Goal: Task Accomplishment & Management: Complete application form

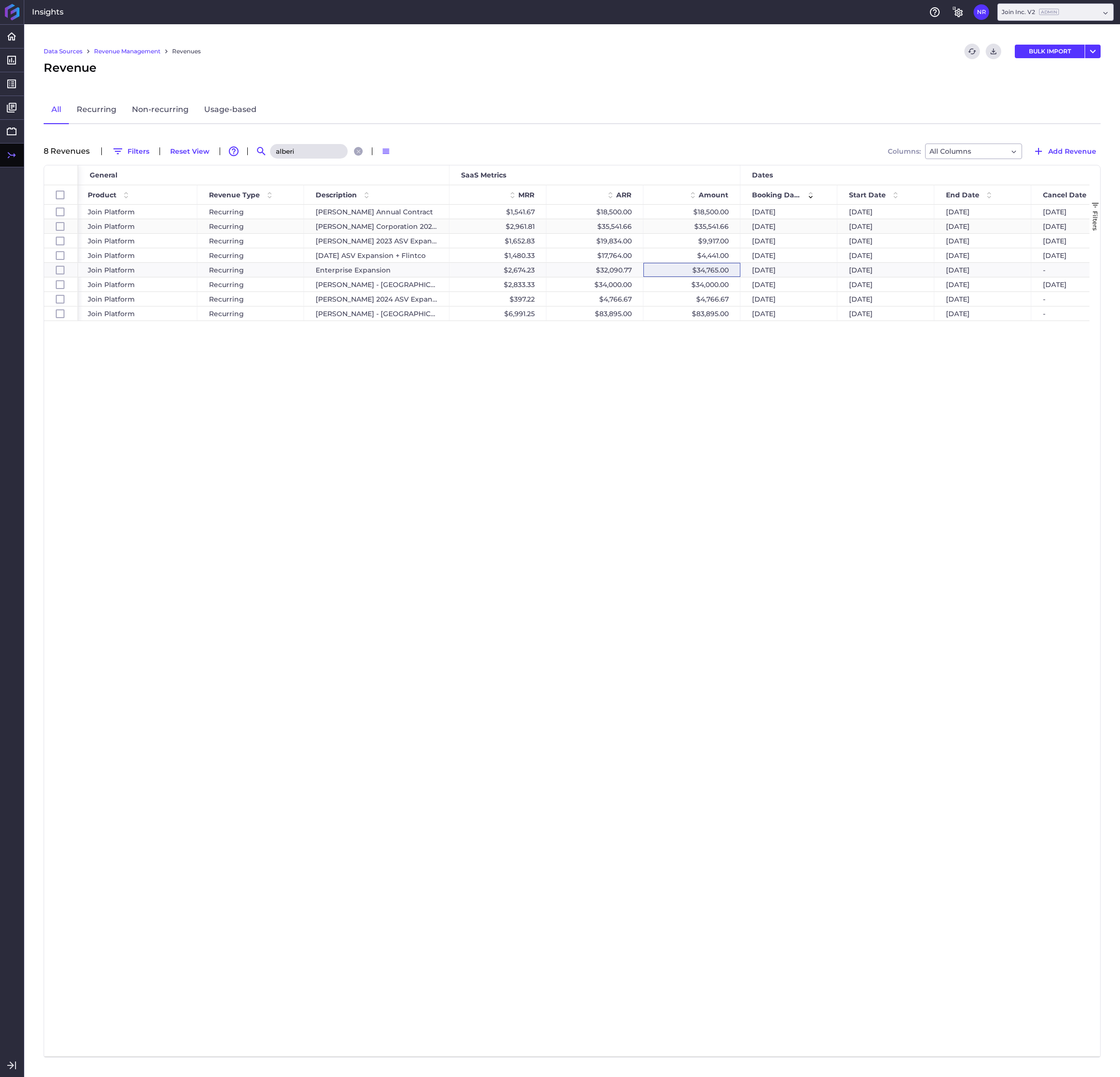
scroll to position [0, 123]
click at [764, 414] on div "[DATE] [DATE] [DATE] [DATE] $18,500.00 $18,500.00 [DATE] $1,541.67 [PERSON_NAME…" at bounding box center [584, 631] width 1011 height 852
click at [513, 364] on div "[DATE] [DATE] [DATE] [DATE] $18,500.00 $18,500.00 [DATE] $1,541.67 [PERSON_NAME…" at bounding box center [584, 631] width 1011 height 852
click at [309, 147] on input "alberi" at bounding box center [308, 151] width 78 height 15
click at [308, 150] on input "alberi" at bounding box center [308, 151] width 78 height 15
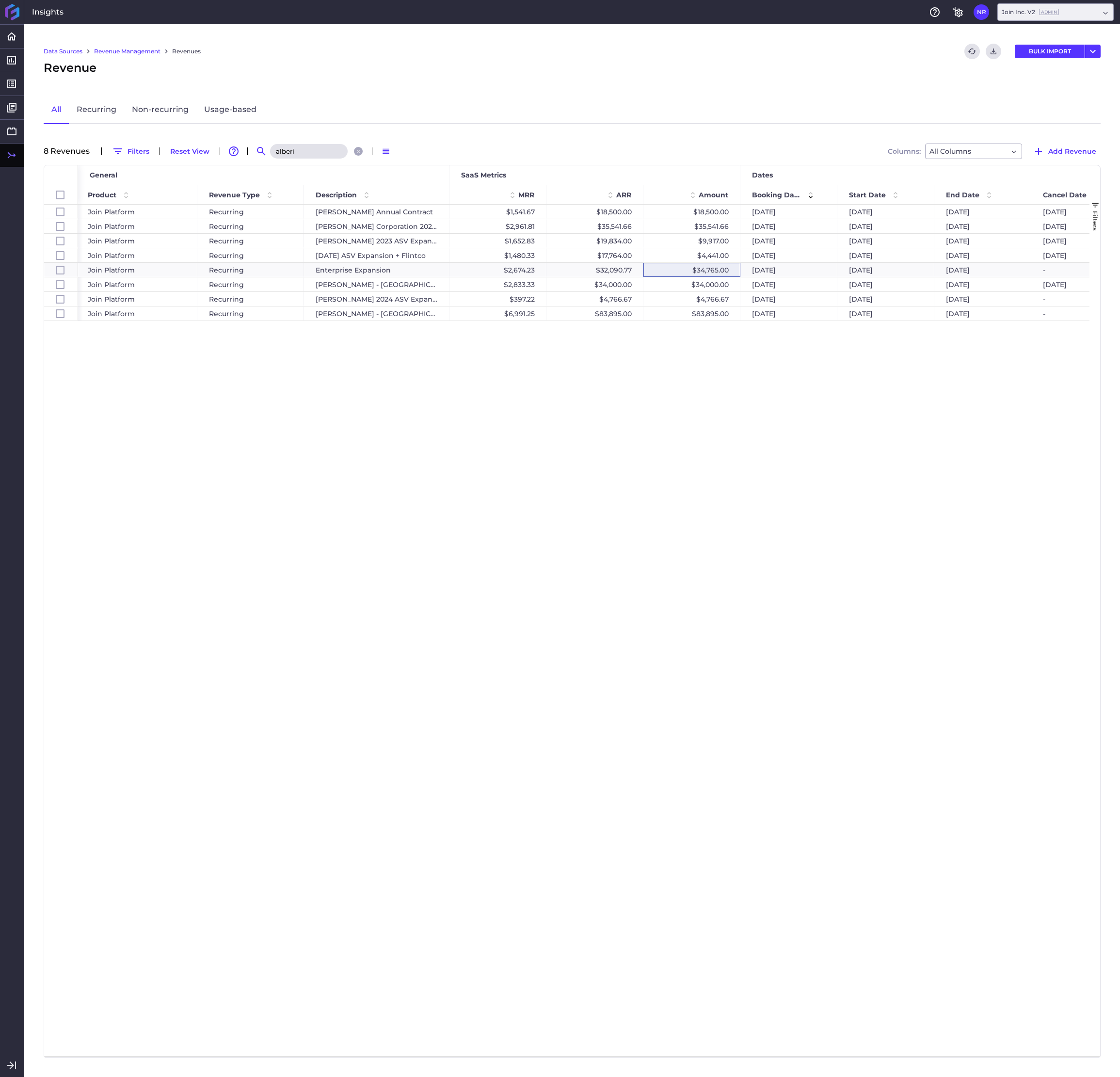
drag, startPoint x: 308, startPoint y: 150, endPoint x: 286, endPoint y: 149, distance: 22.0
click at [286, 149] on input "alberi" at bounding box center [308, 151] width 78 height 15
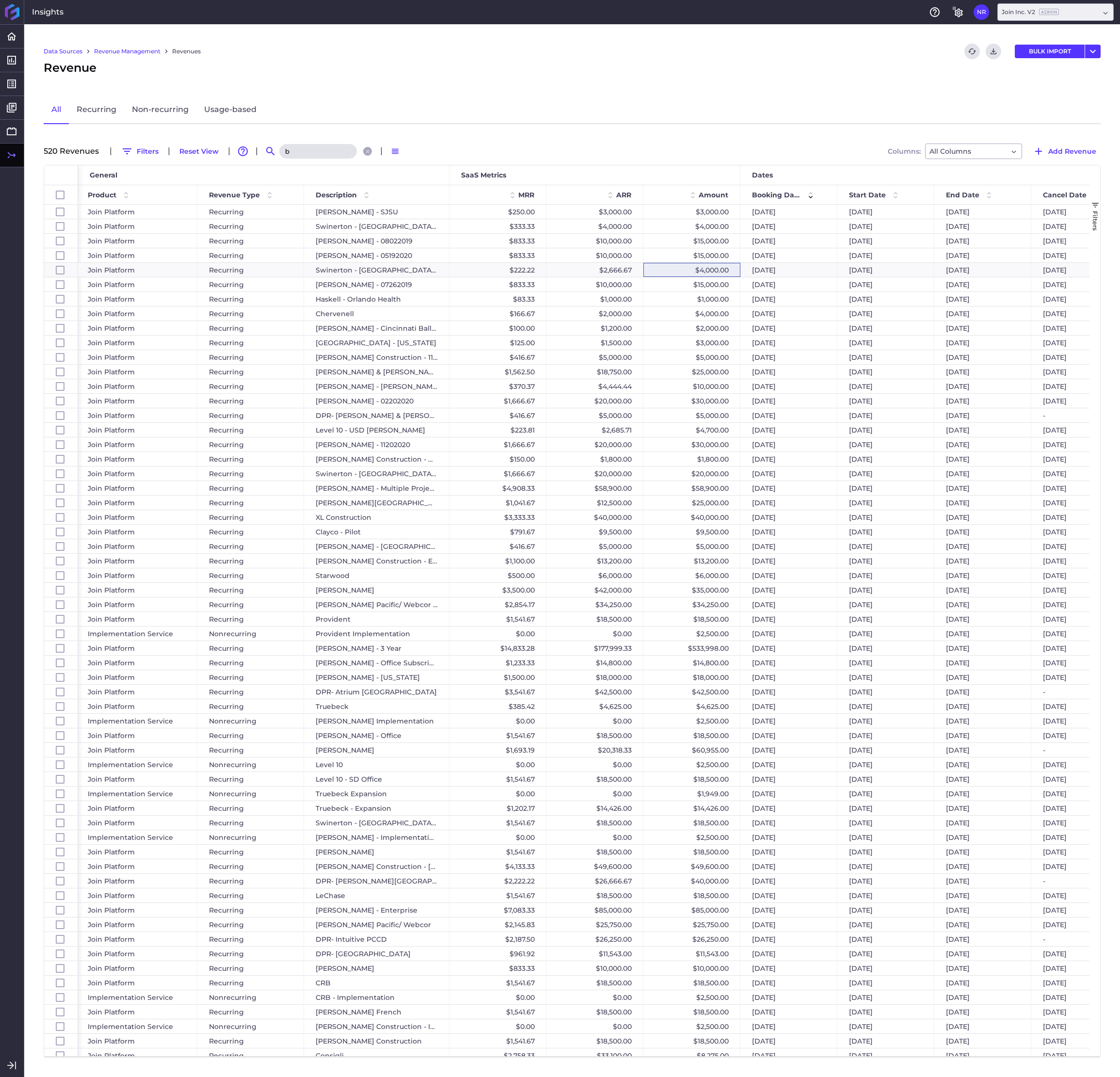
click at [297, 152] on input "b" at bounding box center [318, 151] width 78 height 15
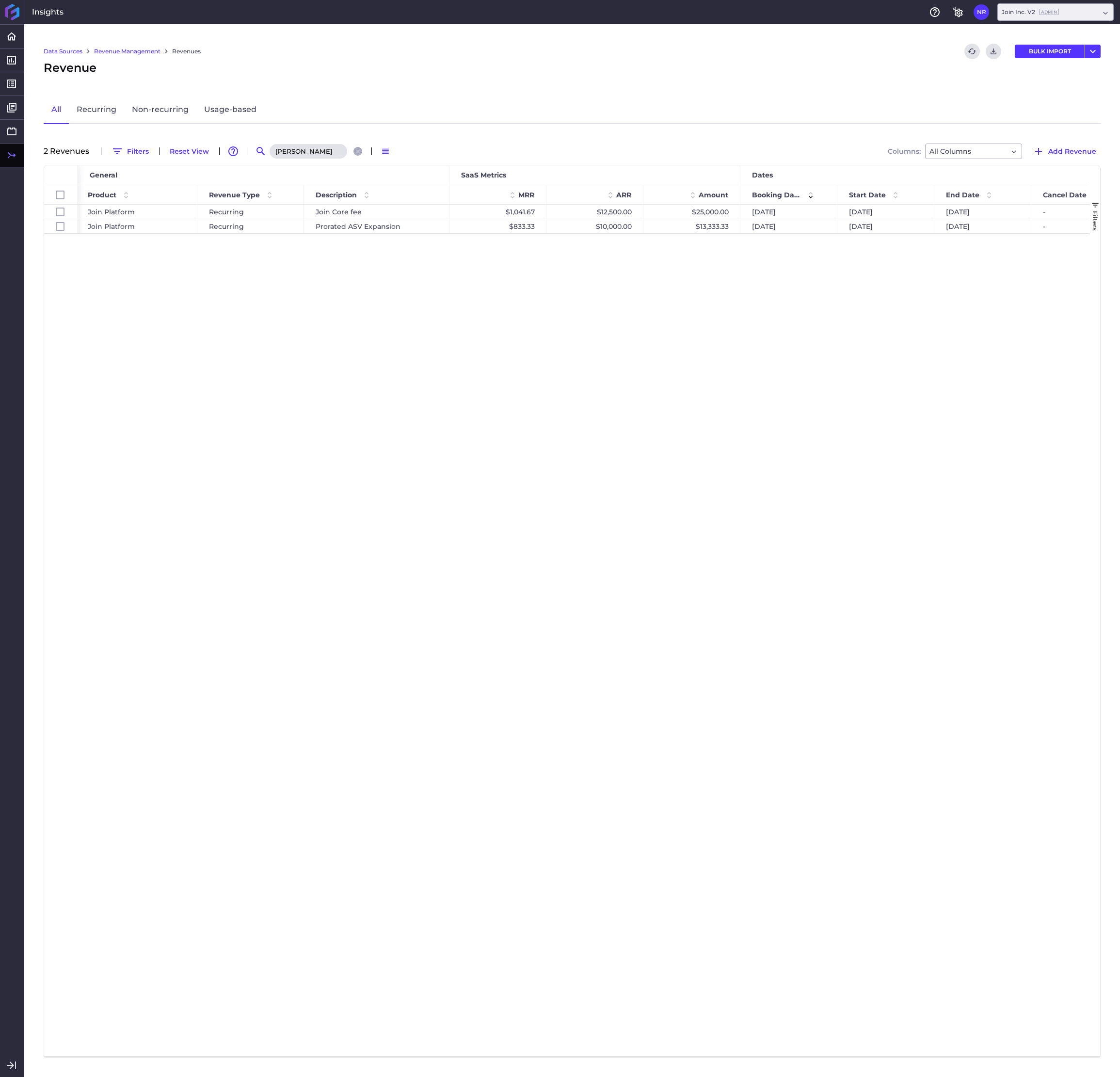
scroll to position [0, 0]
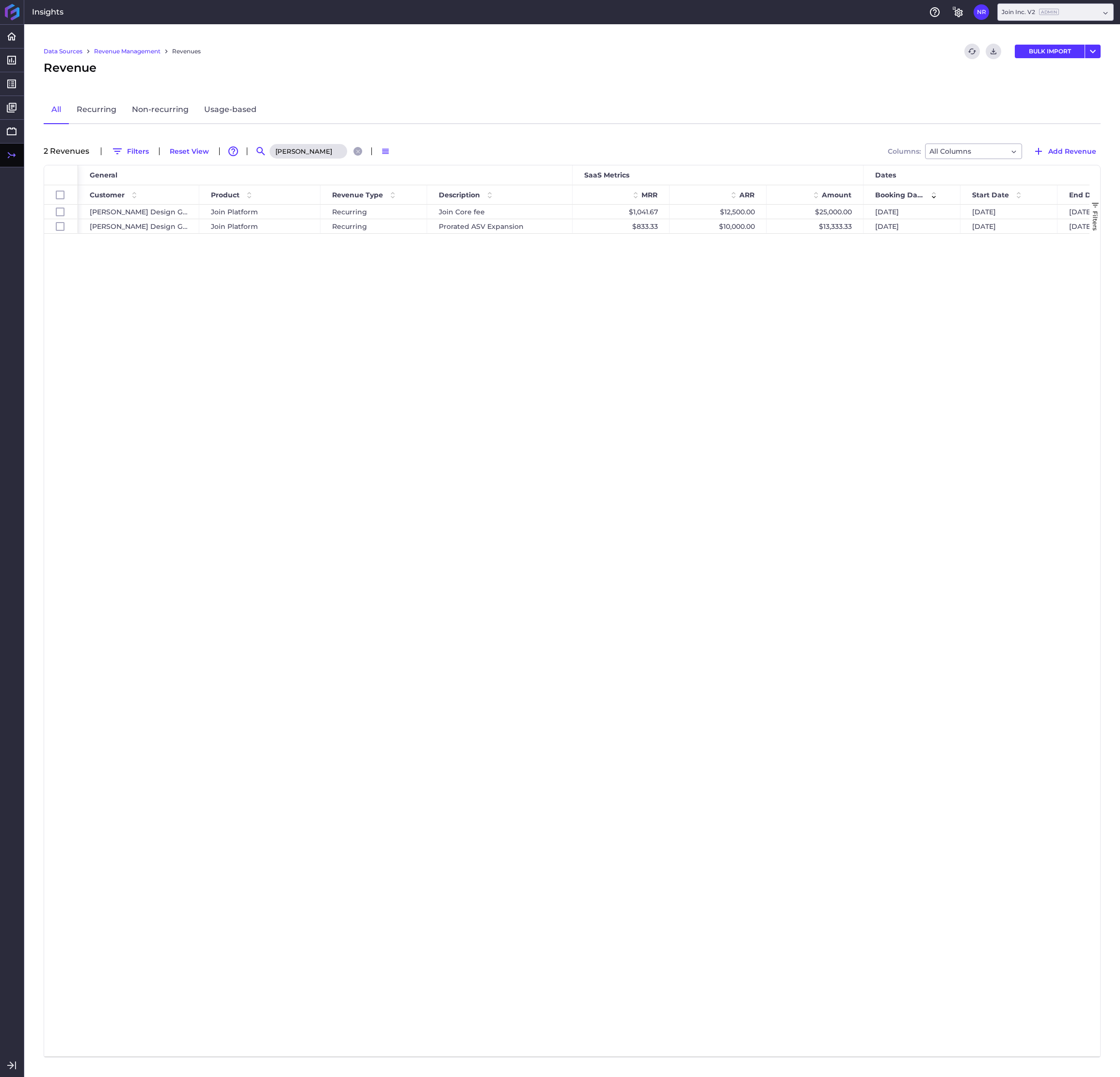
type input "[PERSON_NAME]"
click at [361, 230] on div "Recurring" at bounding box center [373, 225] width 107 height 14
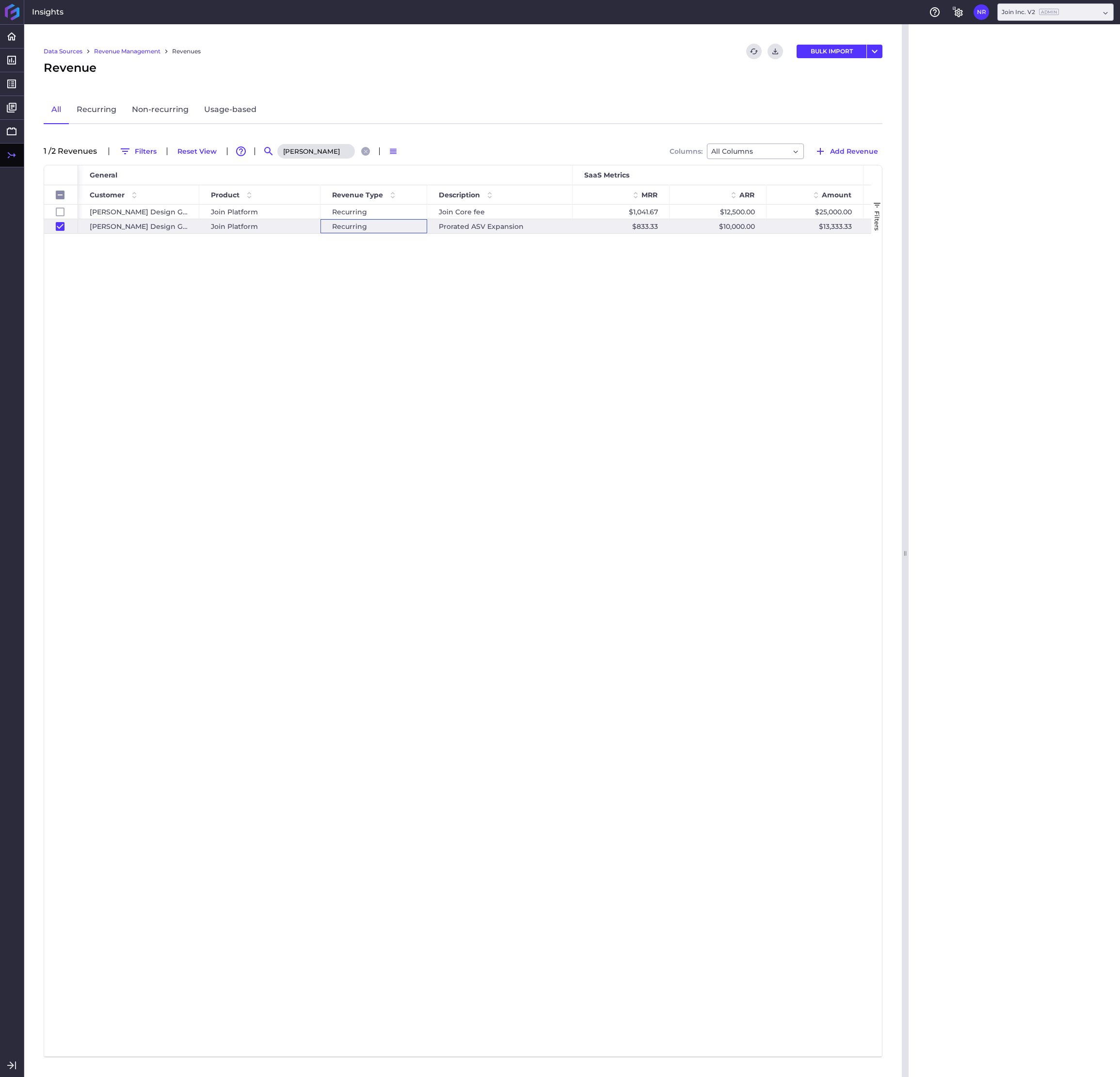
checkbox input "false"
checkbox input "true"
checkbox input "false"
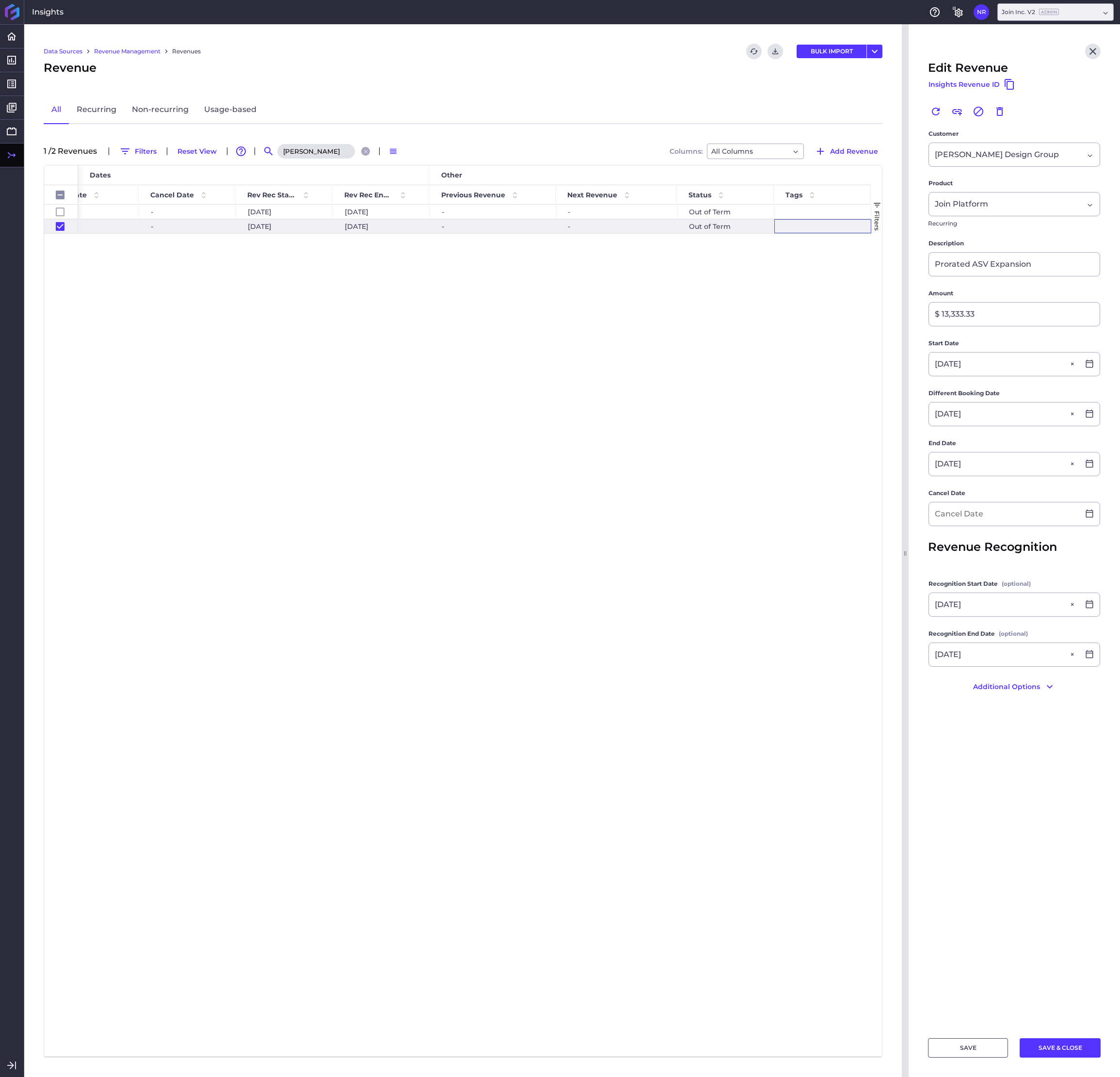
scroll to position [0, 1113]
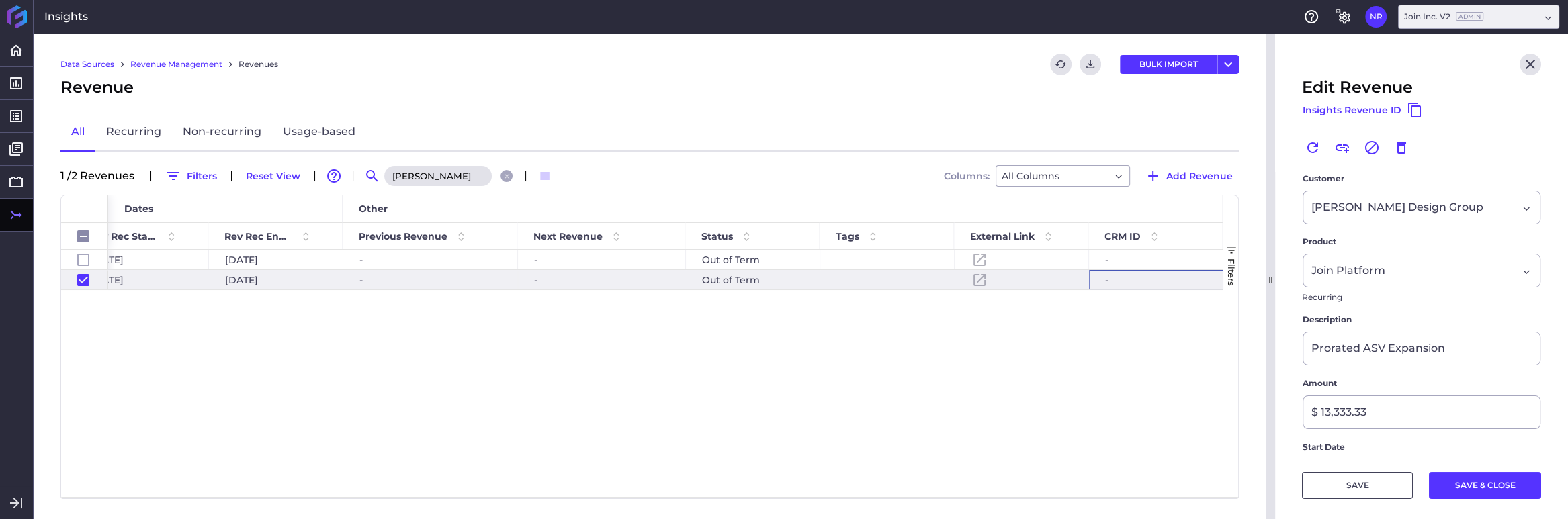
click at [1042, 377] on div "- [DATE] [DATE] - - Out of Term - - [DATE] [DATE] - - - Out of Term" at bounding box center [666, 373] width 1115 height 247
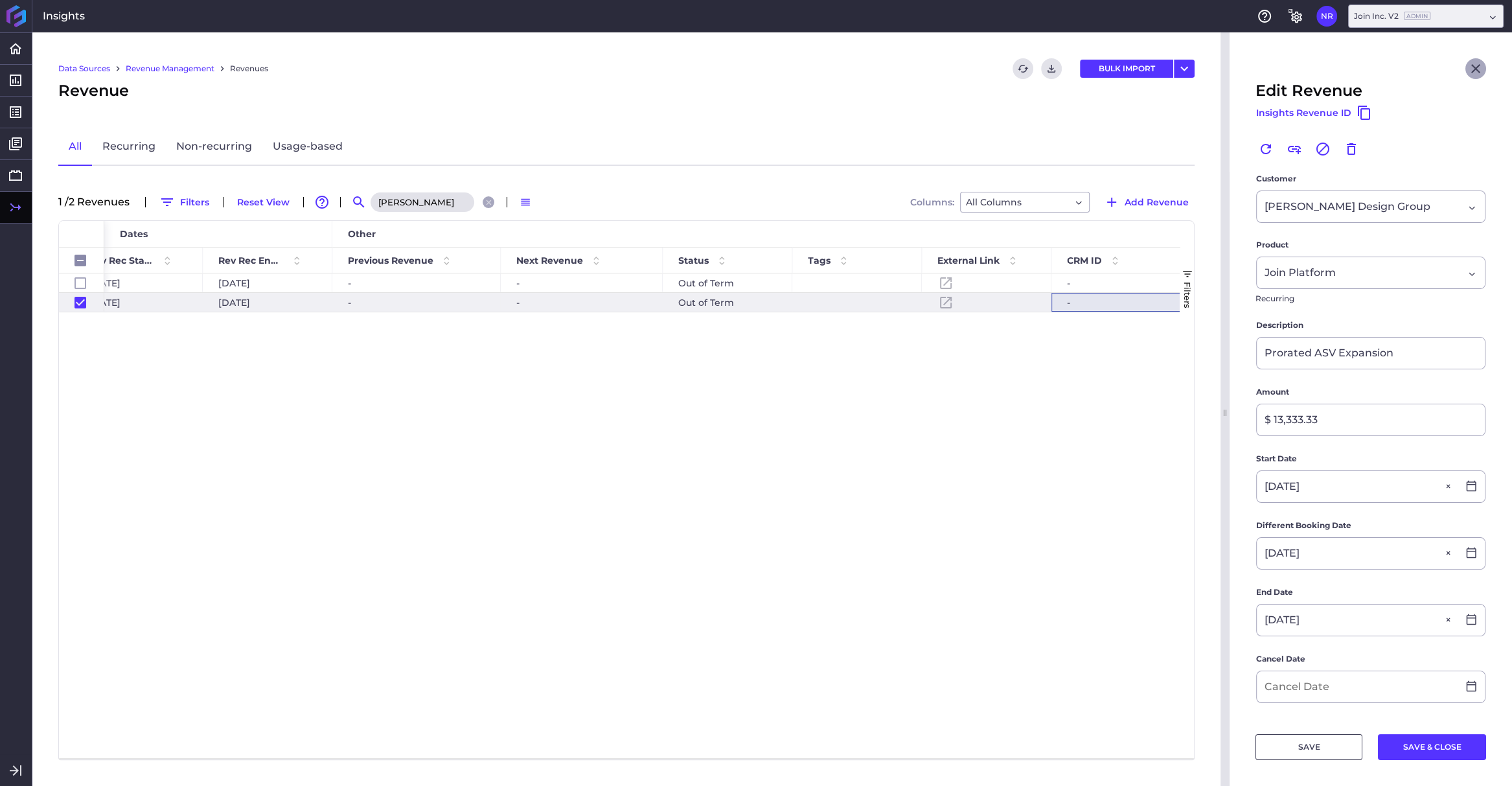
click at [1474, 66] on icon "Close" at bounding box center [1476, 69] width 16 height 16
checkbox input "false"
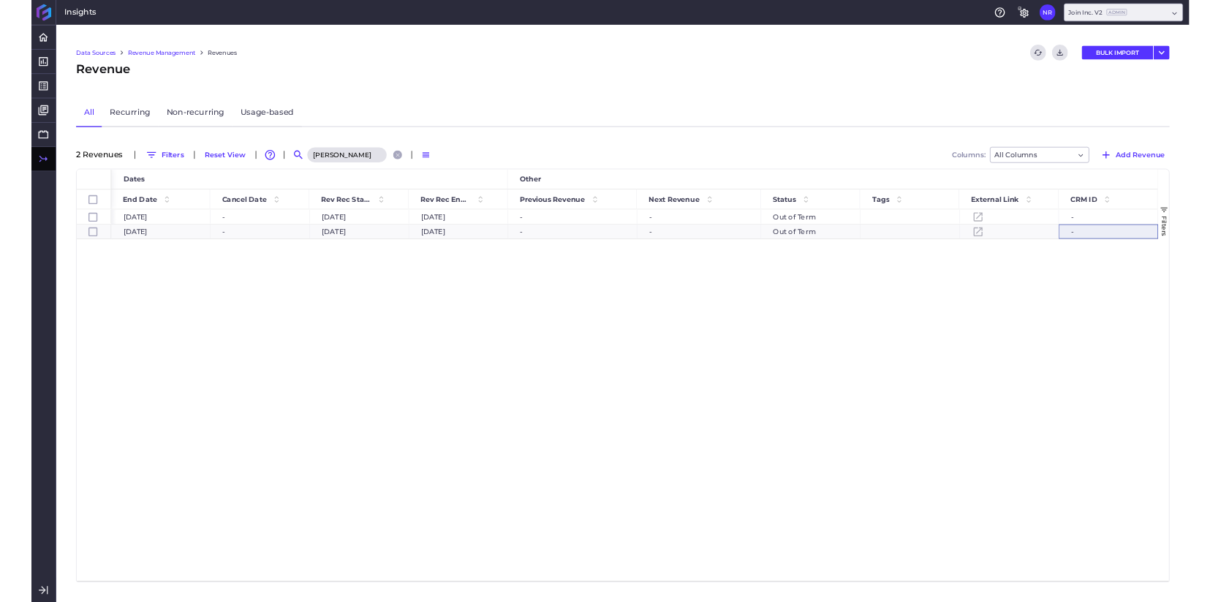
scroll to position [0, 1136]
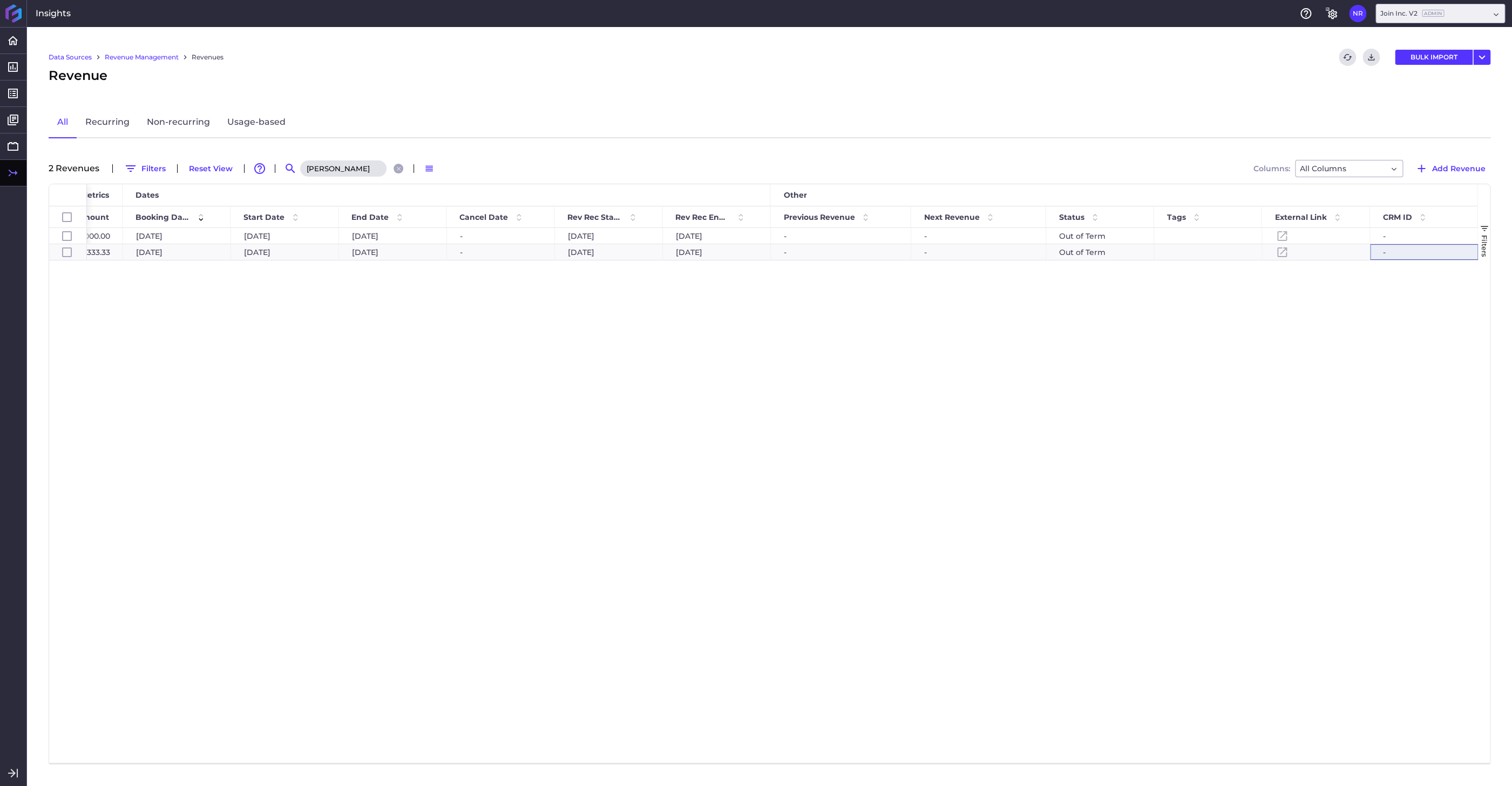
click at [978, 376] on div "- [DATE] [DATE] - - Out of Term - [DATE] [DATE] $12,500.00 $25,000.00 [DATE] - …" at bounding box center [783, 496] width 1391 height 535
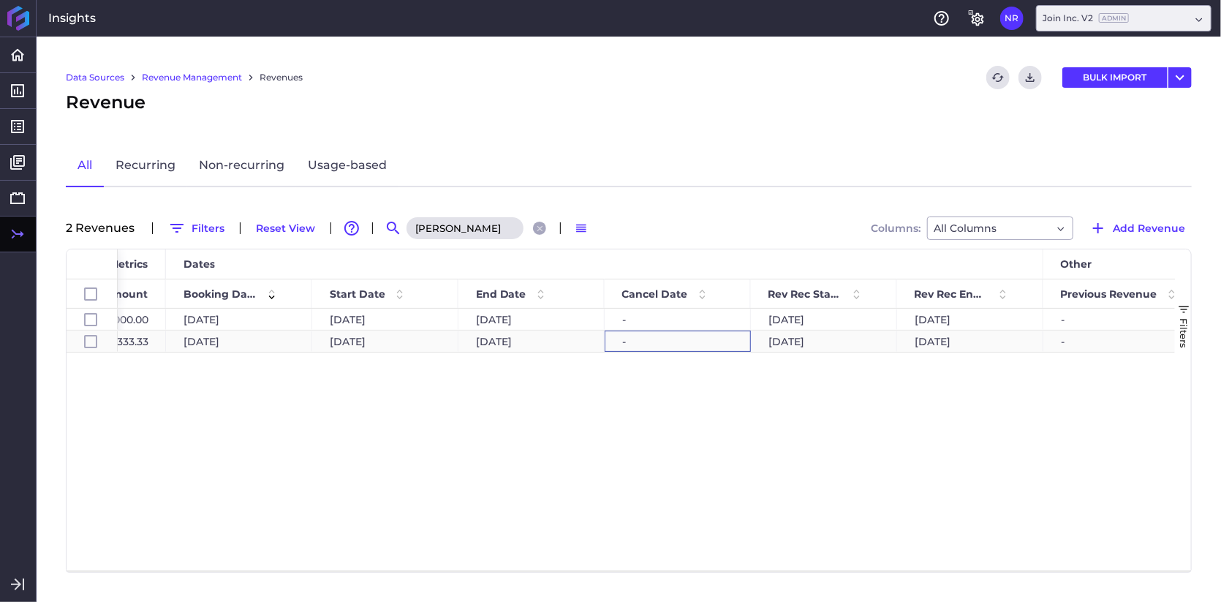
click at [649, 346] on div "-" at bounding box center [678, 340] width 146 height 21
checkbox input "false"
checkbox input "true"
checkbox input "false"
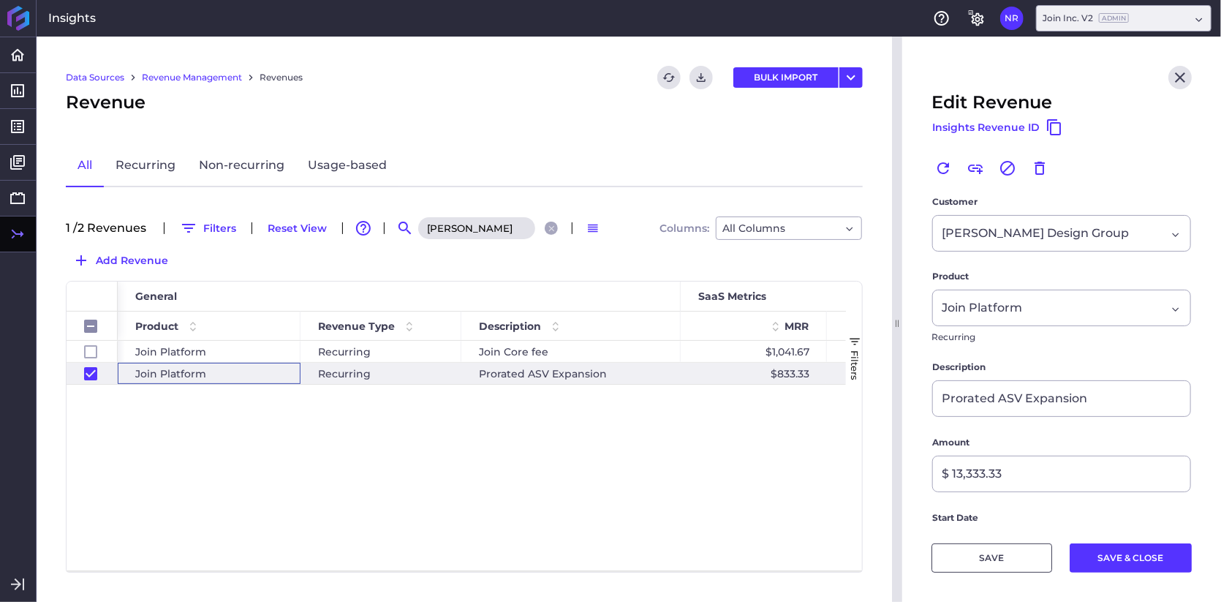
scroll to position [0, 0]
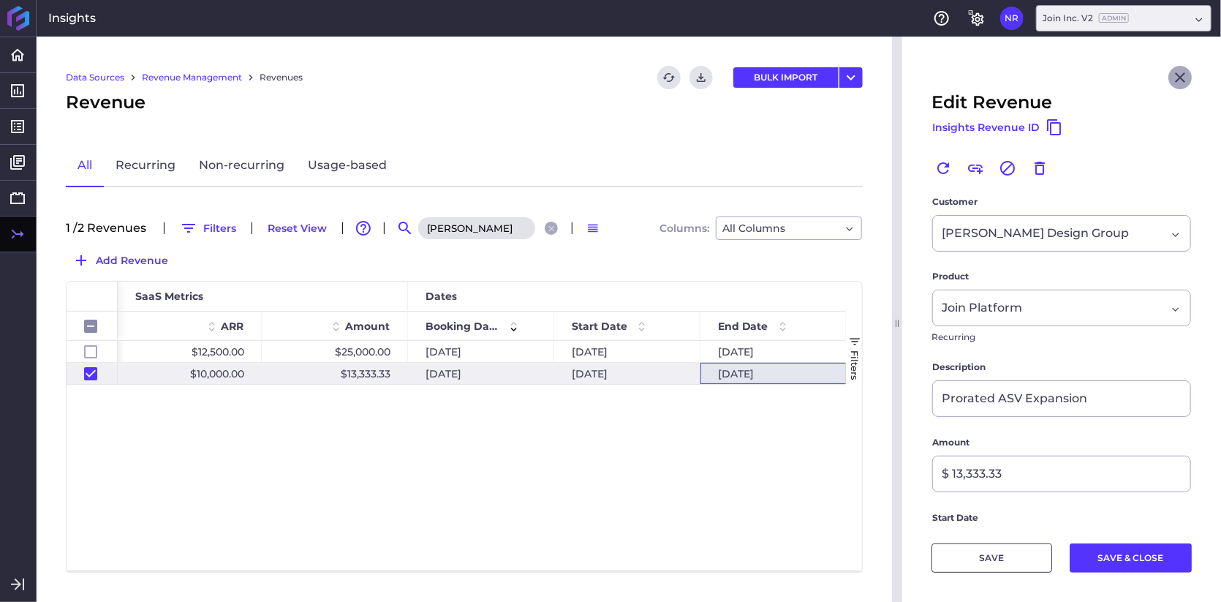
click at [1182, 77] on icon "Close" at bounding box center [1180, 78] width 18 height 18
checkbox input "false"
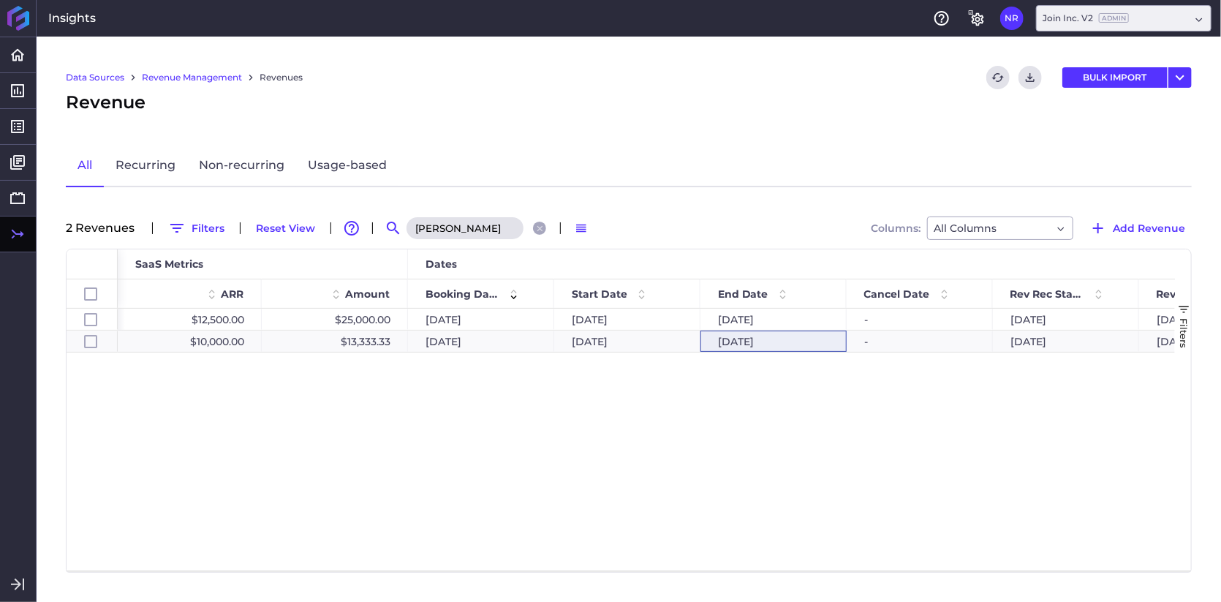
click at [438, 224] on input "[PERSON_NAME]" at bounding box center [465, 228] width 117 height 22
drag, startPoint x: 442, startPoint y: 227, endPoint x: 380, endPoint y: 227, distance: 62.1
click at [407, 227] on input "[PERSON_NAME]" at bounding box center [465, 228] width 117 height 22
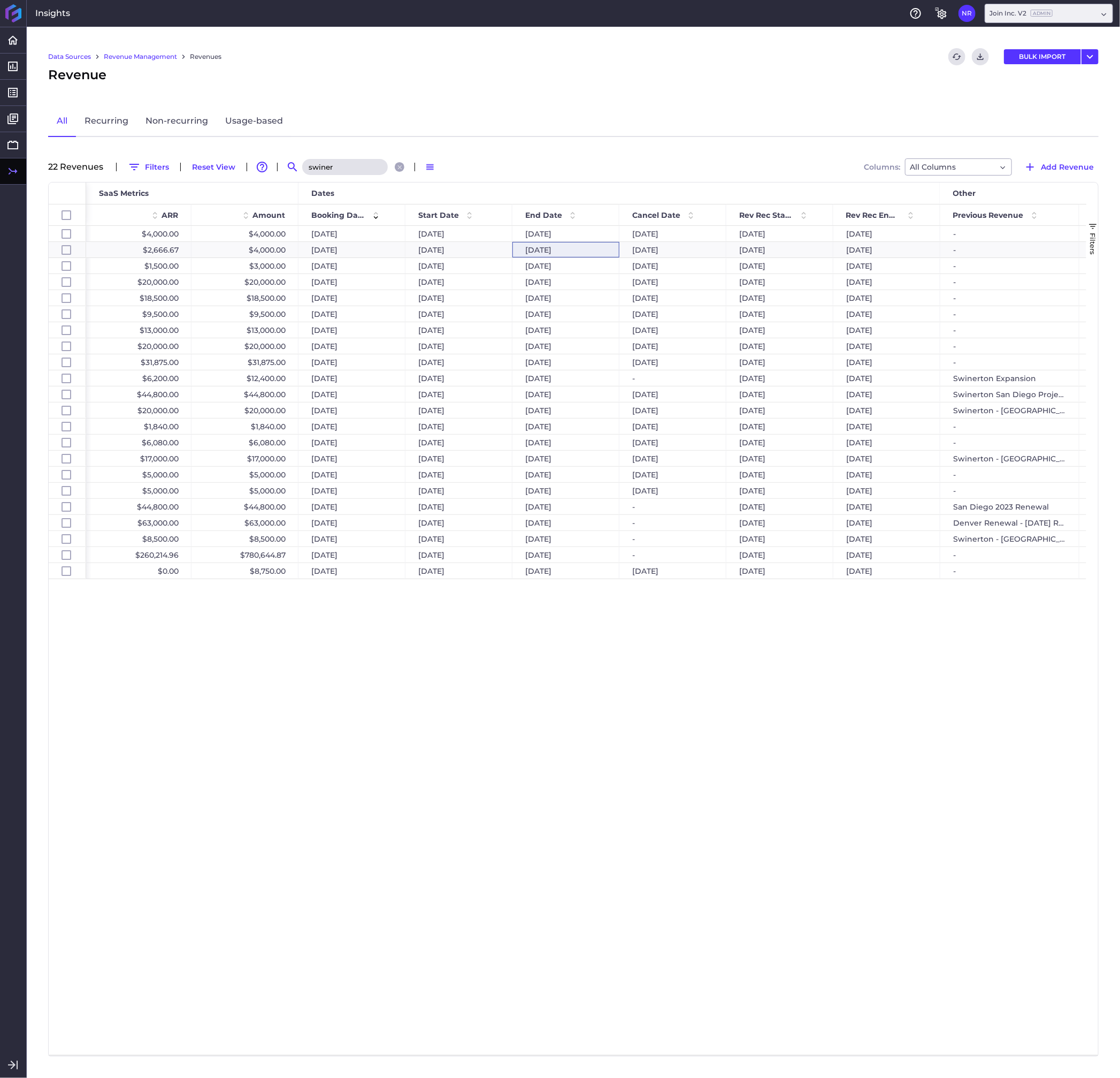
type input "swiner"
click at [828, 643] on div "$333.33 $4,000.00 $4,000.00 [DATE] [DATE] [DATE] [DATE] [DATE] [DATE] - - $222.…" at bounding box center [586, 640] width 1000 height 829
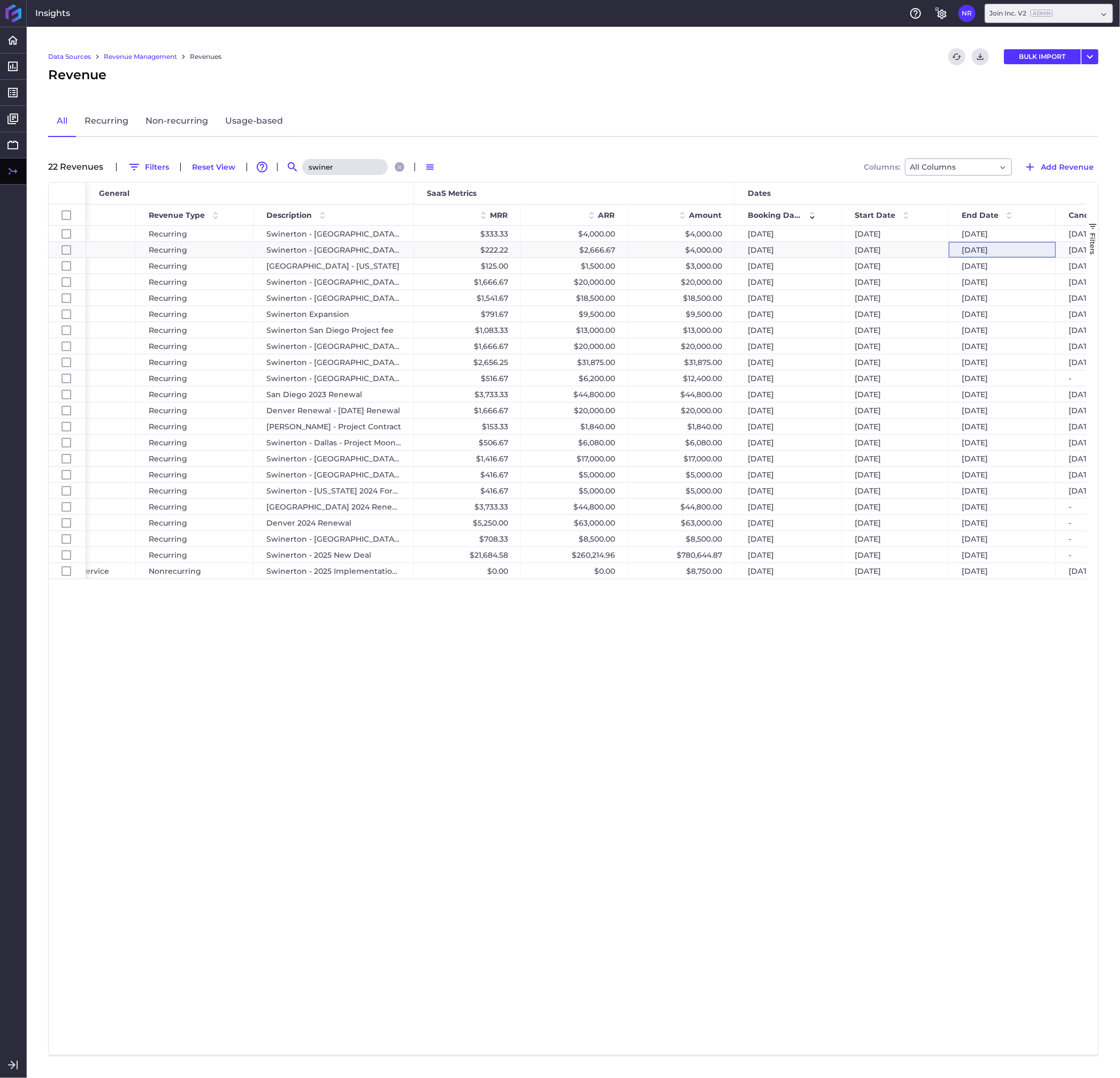
scroll to position [0, 174]
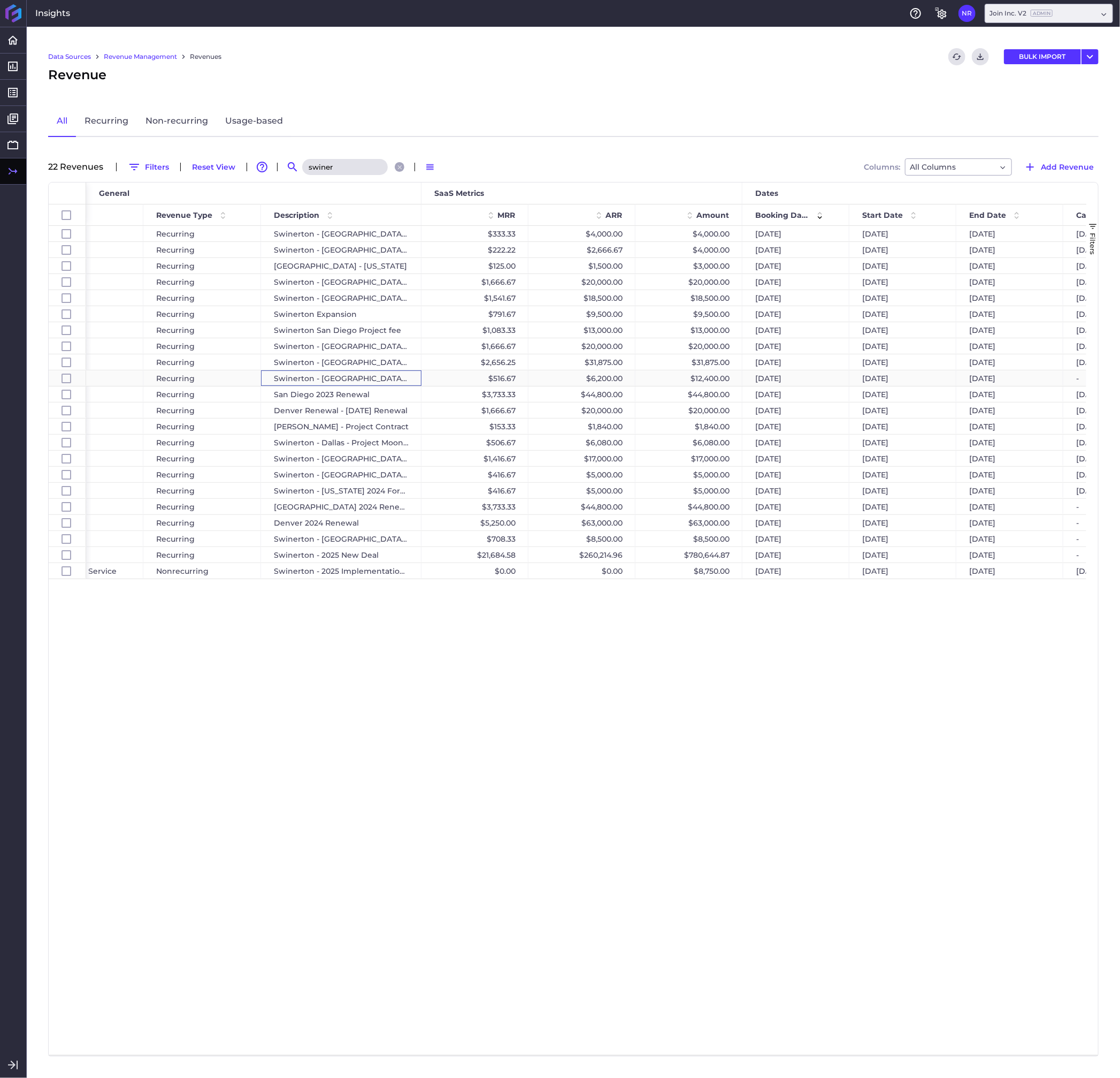
click at [413, 379] on div "Swinerton - [GEOGRAPHIC_DATA] 2024 Renewal" at bounding box center [341, 378] width 160 height 15
checkbox input "false"
checkbox input "true"
checkbox input "false"
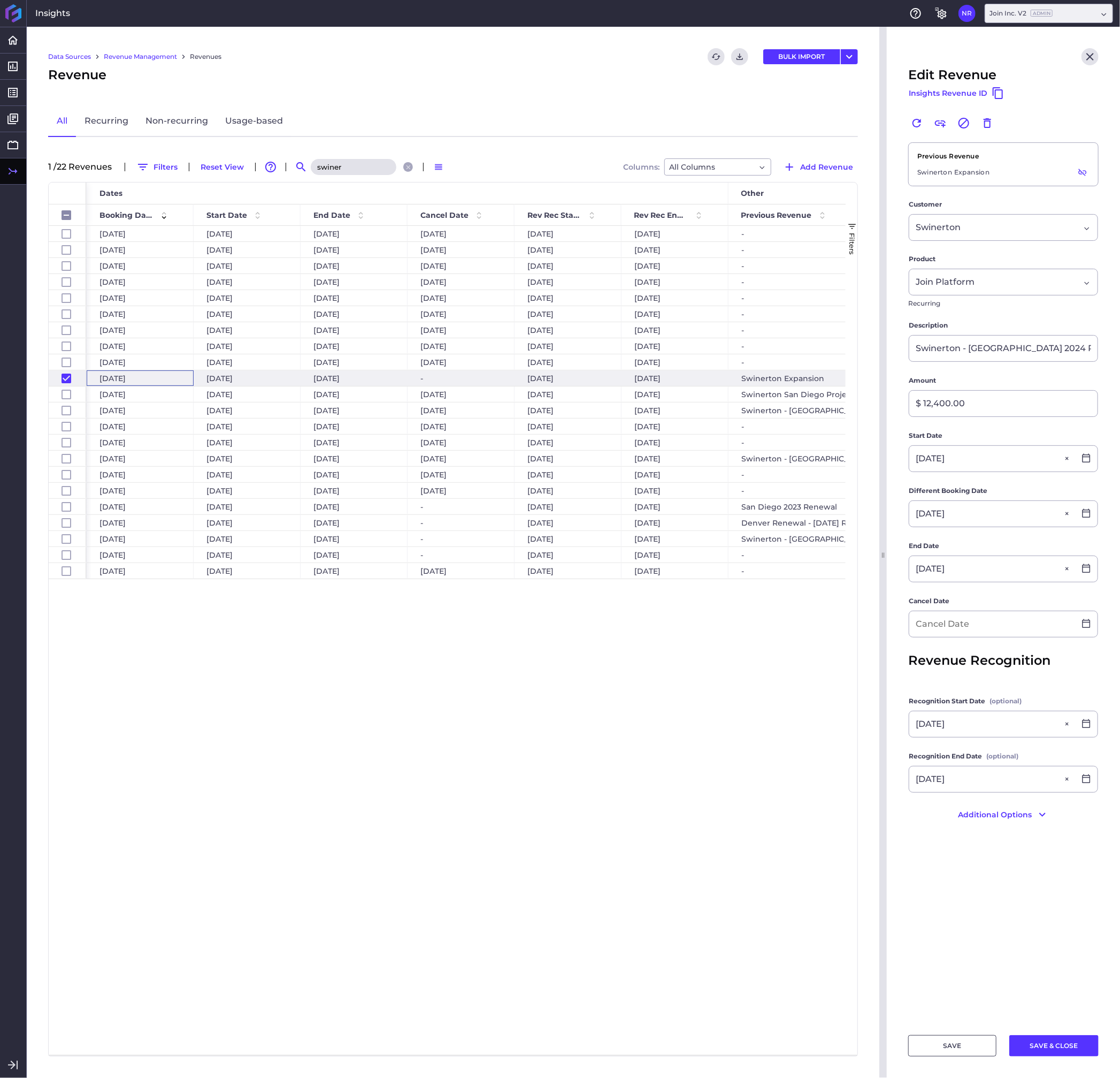
scroll to position [0, 866]
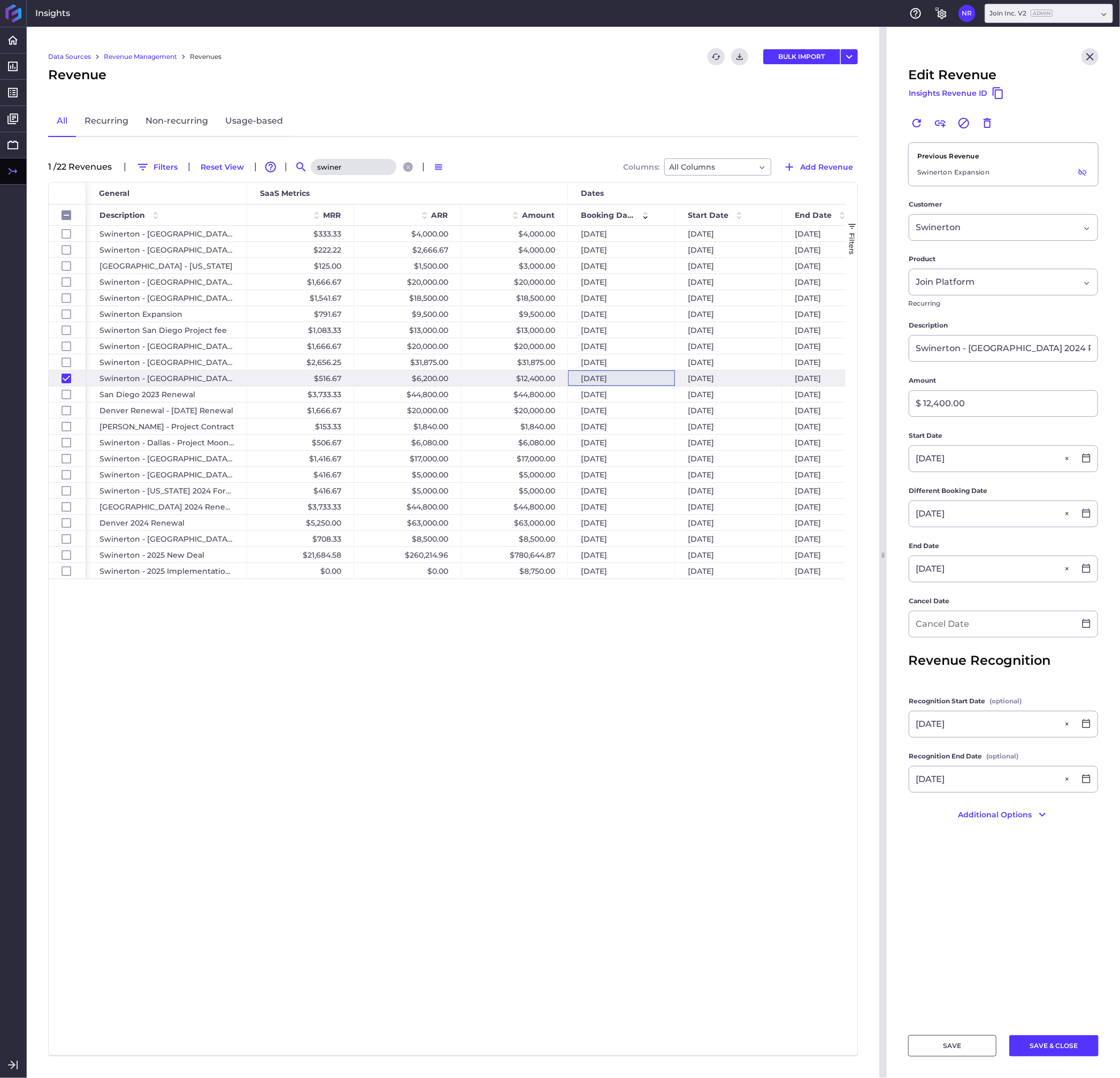
click at [345, 170] on input "swiner" at bounding box center [353, 167] width 86 height 16
drag, startPoint x: 344, startPoint y: 165, endPoint x: 309, endPoint y: 168, distance: 35.1
click at [311, 168] on input "swiner" at bounding box center [353, 167] width 86 height 16
checkbox input "false"
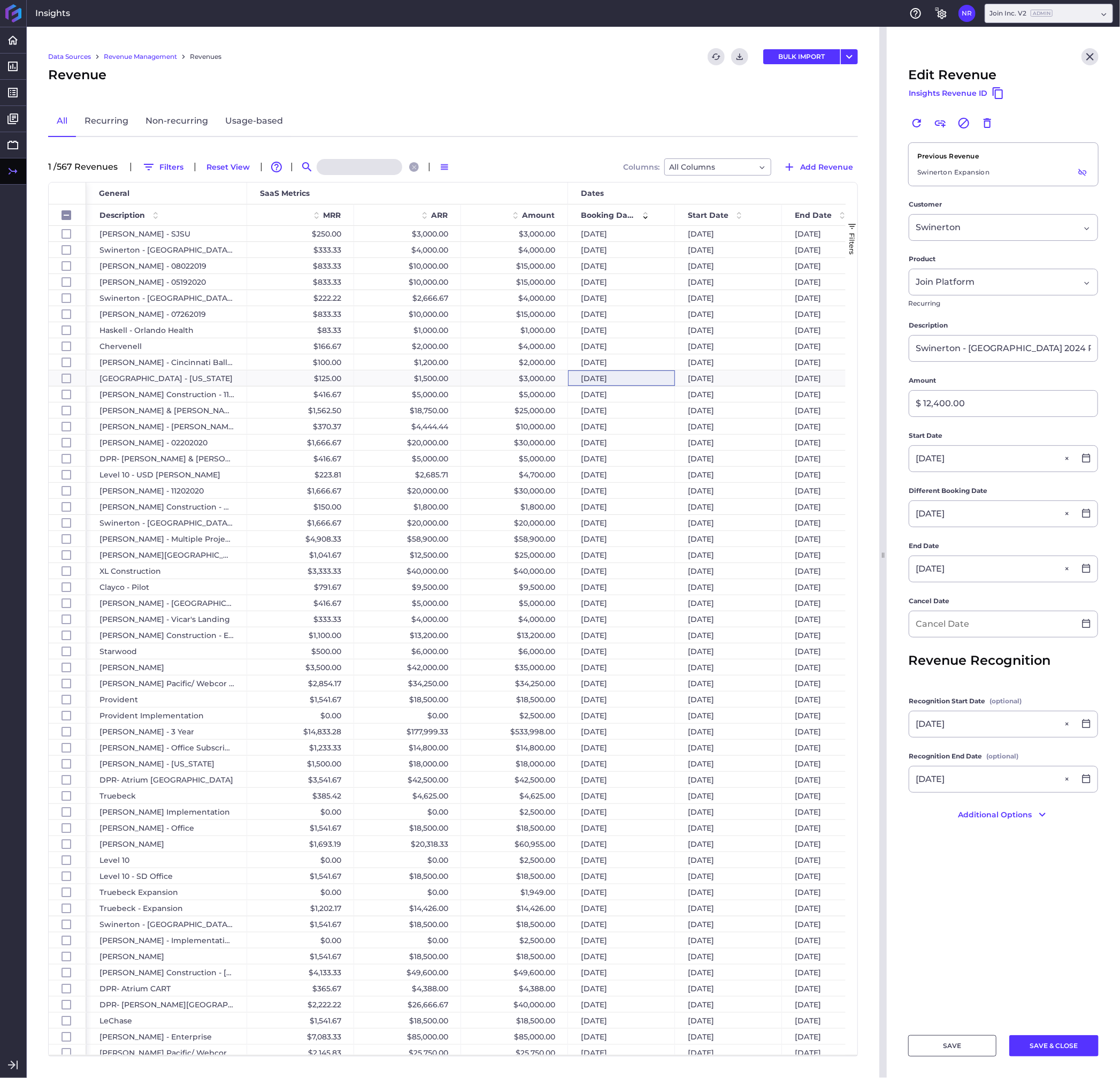
type input "p"
checkbox input "false"
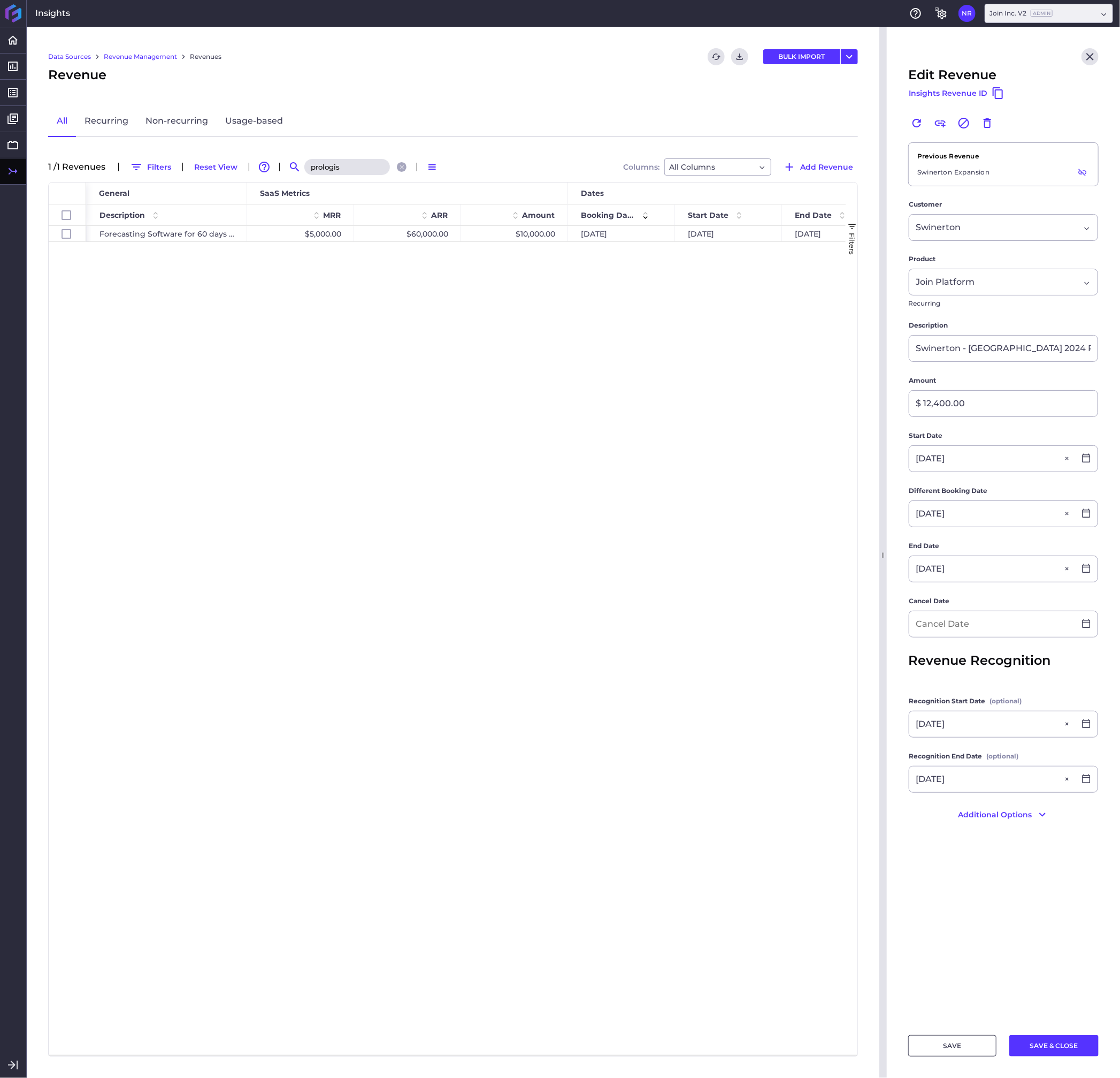
type input "prologis"
click at [1091, 55] on icon "Close" at bounding box center [1090, 56] width 7 height 7
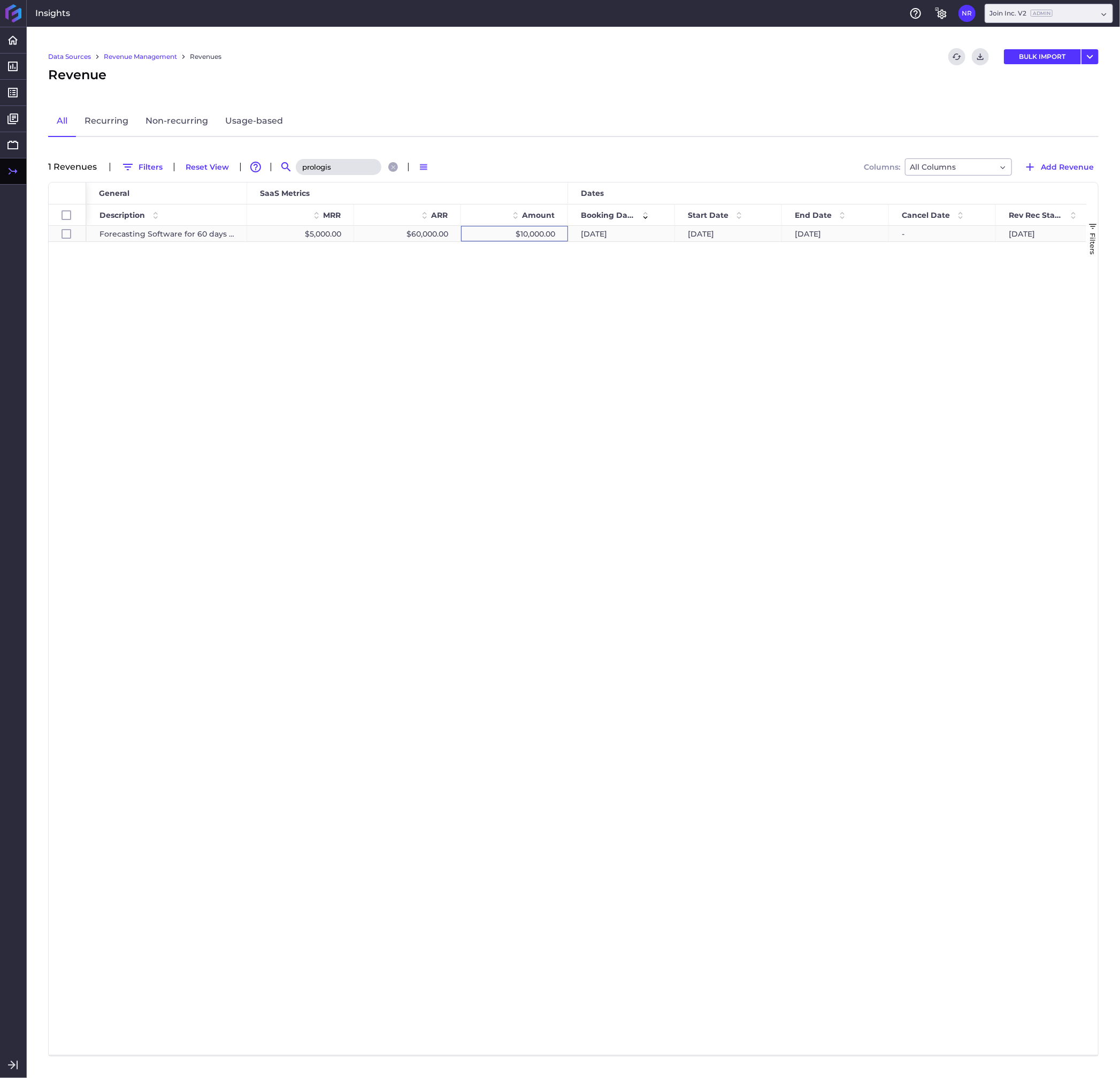
click at [512, 236] on div "$10,000.00" at bounding box center [514, 233] width 107 height 15
checkbox input "true"
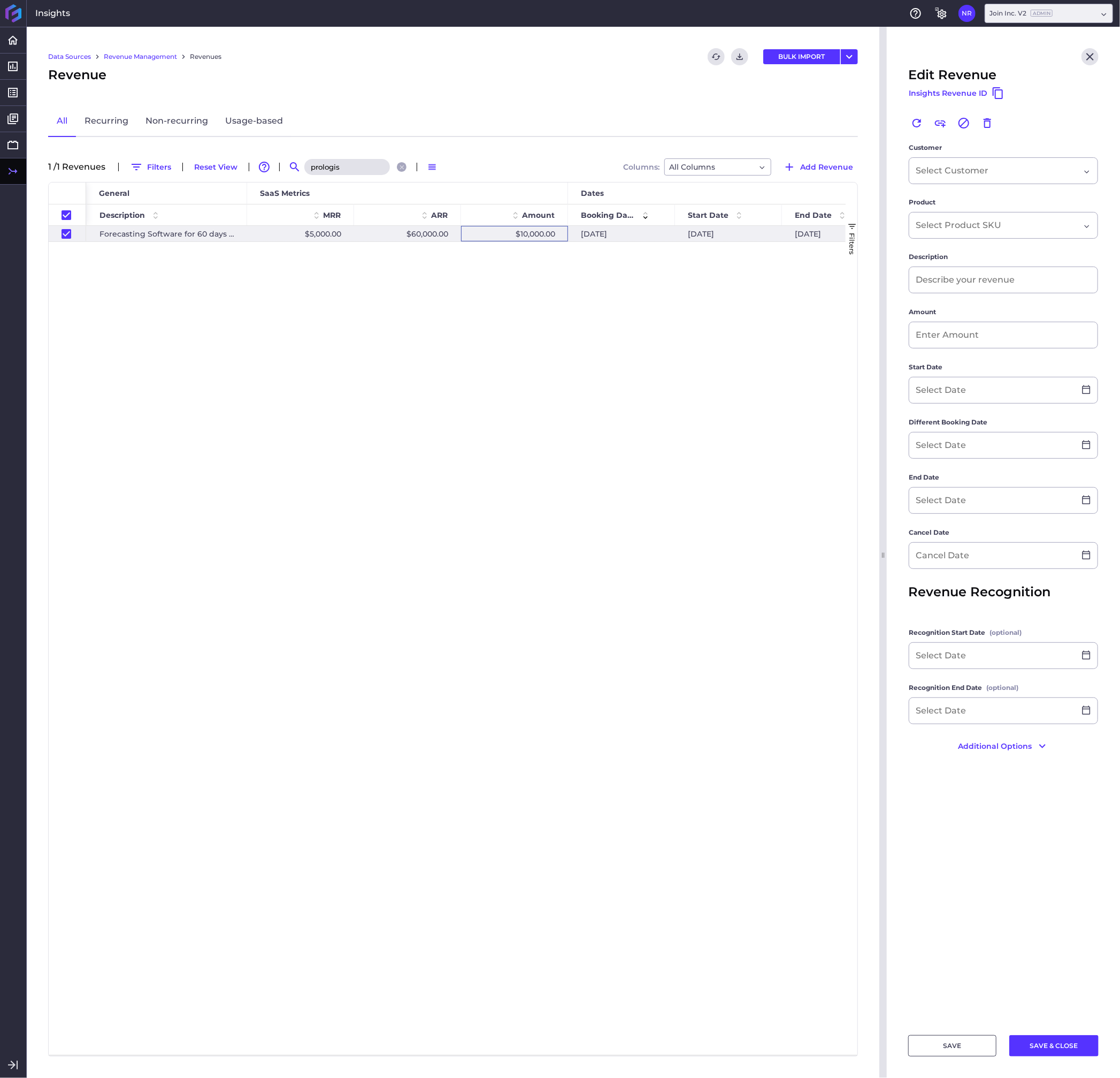
type input "Forecasting Software for 60 days evaluation"
type input "$ 10,000.00"
type input "[DATE]"
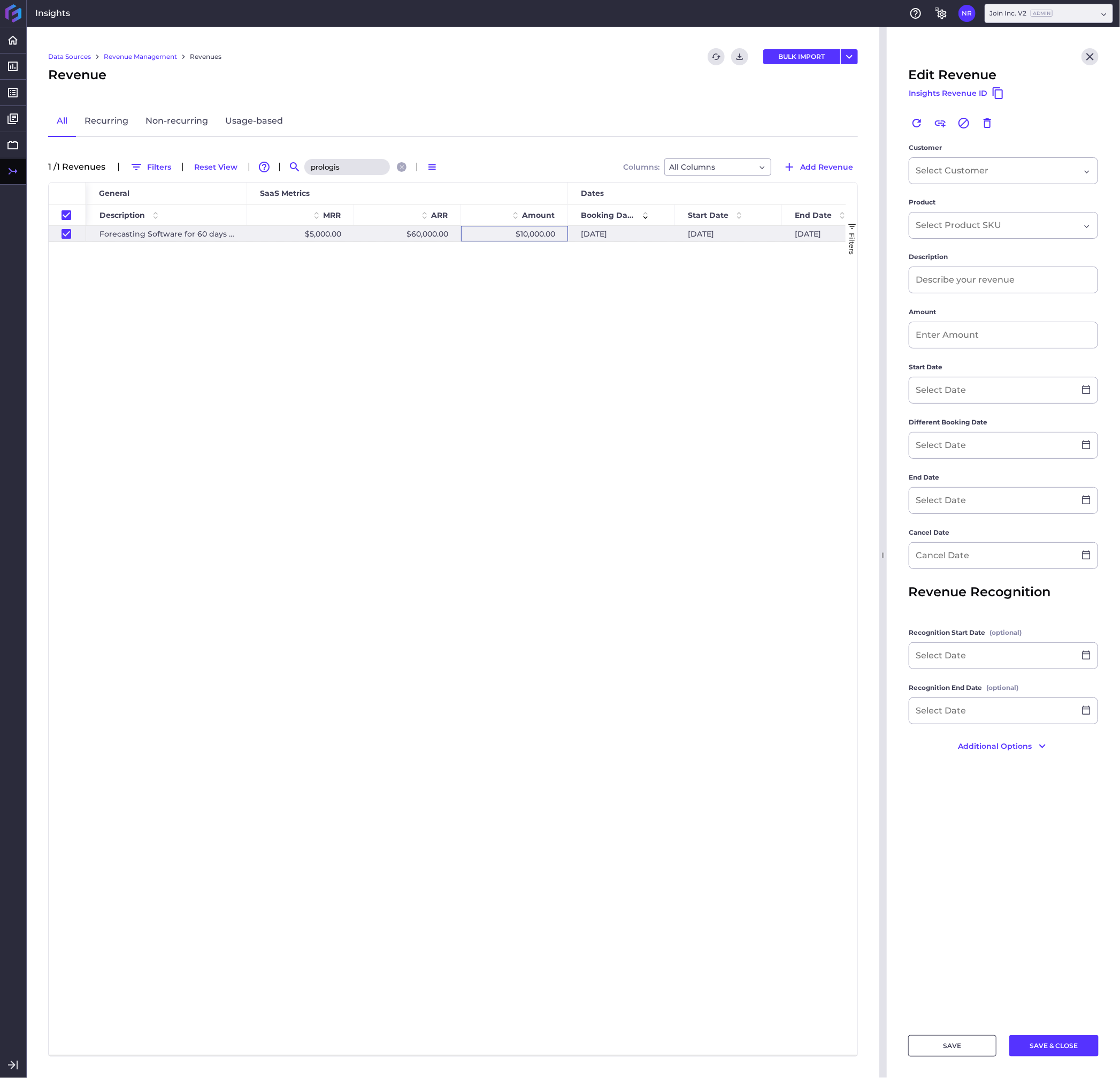
type input "[DATE]"
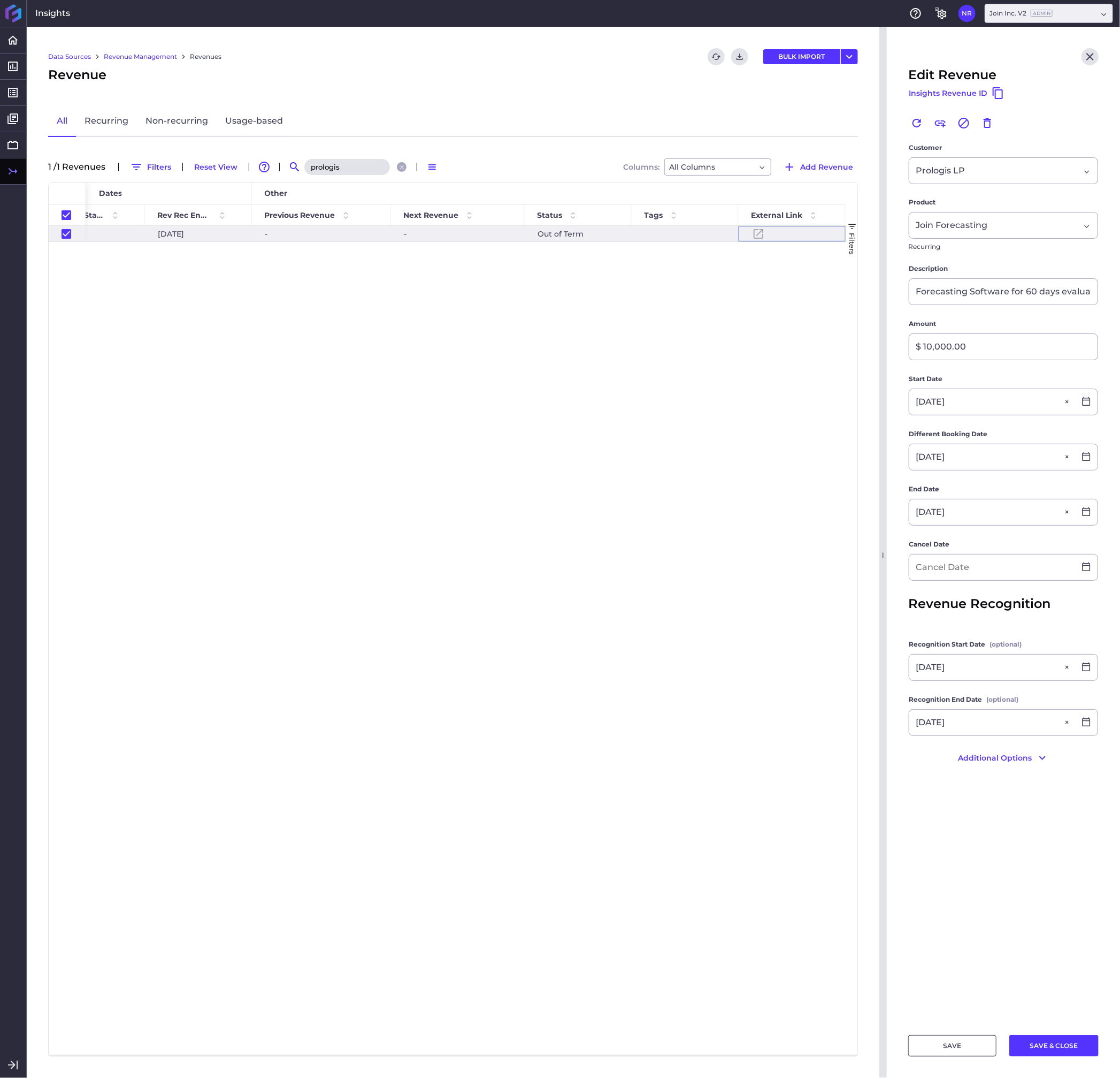
scroll to position [0, 1449]
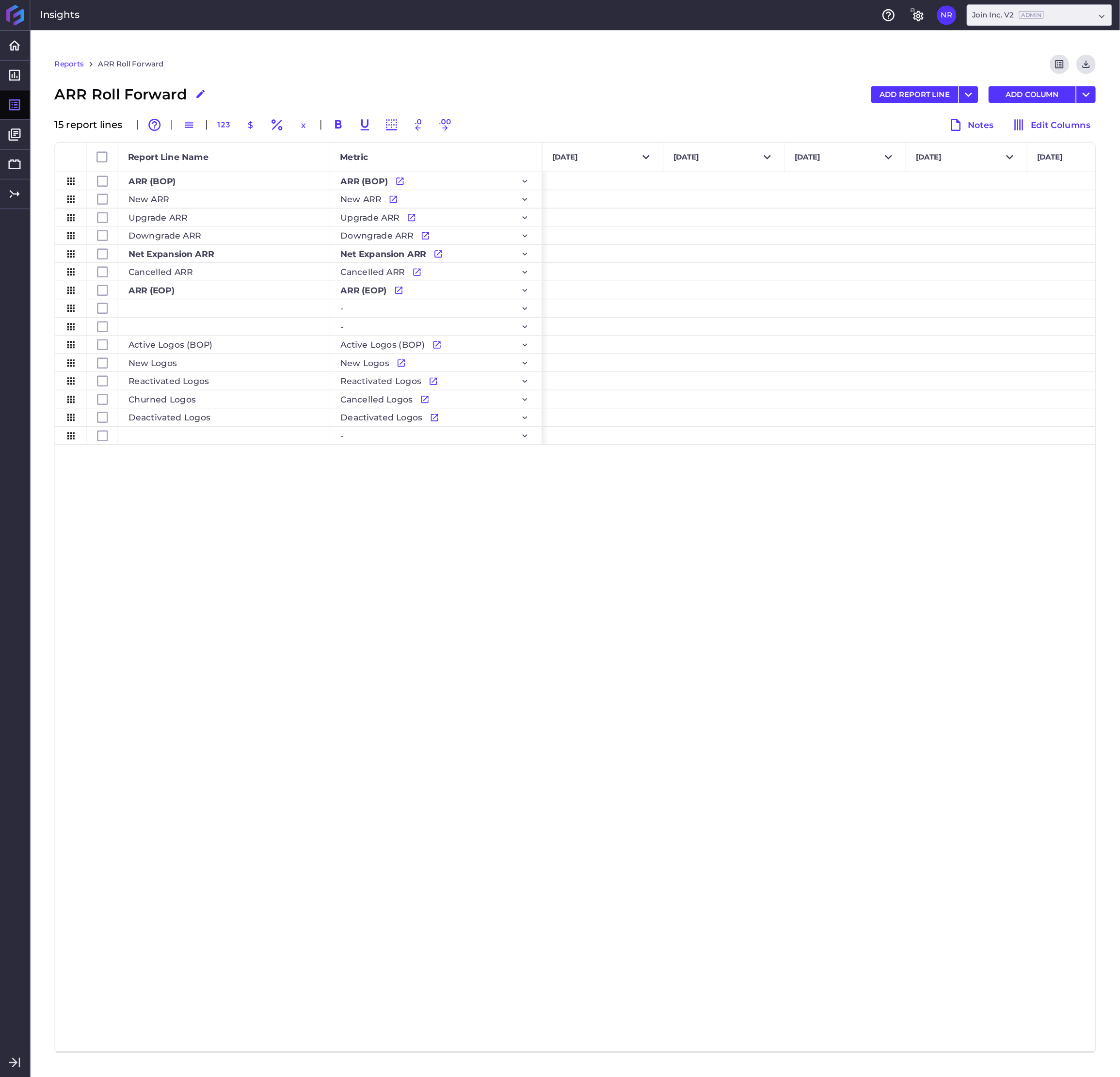
scroll to position [0, 7188]
